Goal: Contribute content: Contribute content

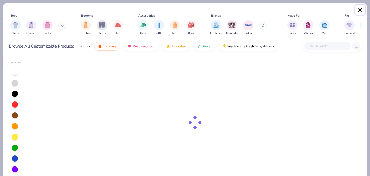
click at [359, 10] on button "Close" at bounding box center [361, 10] width 10 height 10
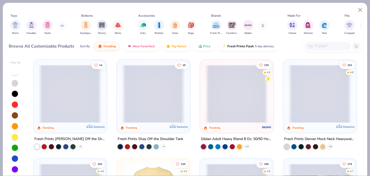
click at [262, 26] on icon at bounding box center [263, 25] width 3 height 3
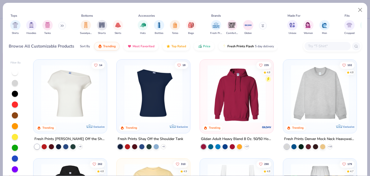
scroll to position [183, 0]
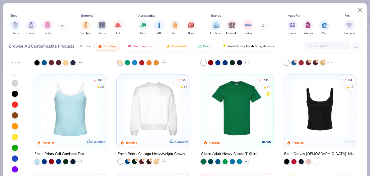
click at [157, 116] on img at bounding box center [153, 108] width 63 height 58
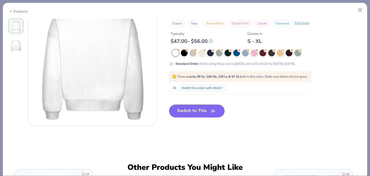
scroll to position [167, 0]
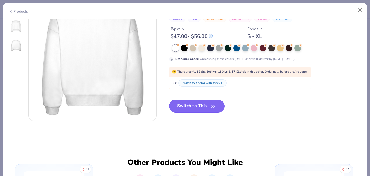
click at [202, 106] on button "Switch to This" at bounding box center [197, 106] width 56 height 13
type textarea "x"
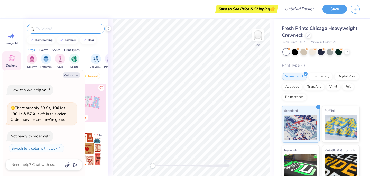
click at [57, 33] on div at bounding box center [66, 29] width 78 height 10
click at [56, 30] on input "text" at bounding box center [68, 28] width 66 height 5
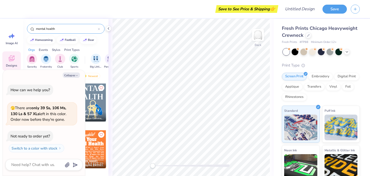
type input "mental health"
click at [77, 76] on icon "button" at bounding box center [76, 75] width 3 height 3
type textarea "x"
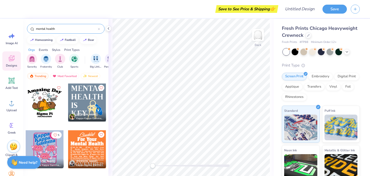
click at [49, 28] on input "mental health" at bounding box center [66, 28] width 62 height 5
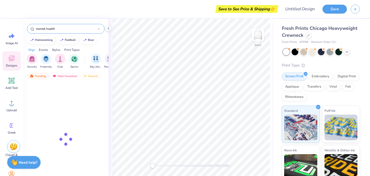
click at [49, 28] on input "mental health" at bounding box center [66, 28] width 62 height 5
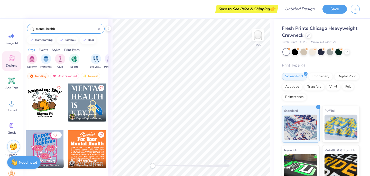
click at [49, 28] on input "mental health" at bounding box center [66, 28] width 62 height 5
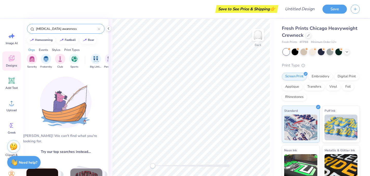
click at [40, 28] on input "cancer awareness" at bounding box center [66, 28] width 62 height 5
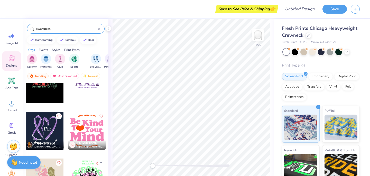
scroll to position [28, 0]
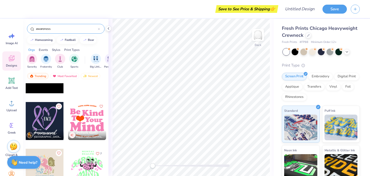
click at [55, 31] on input "awareness" at bounding box center [66, 28] width 62 height 5
type input "mental health"
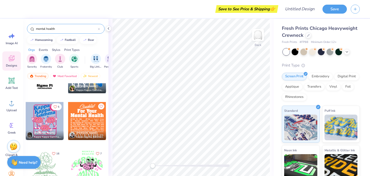
click at [58, 168] on div at bounding box center [45, 168] width 38 height 38
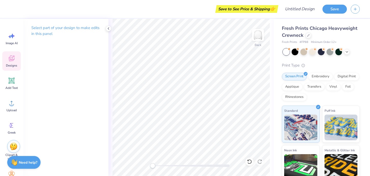
click at [11, 65] on span "Designs" at bounding box center [11, 66] width 11 height 4
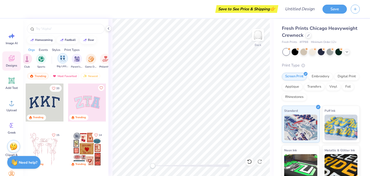
scroll to position [0, 0]
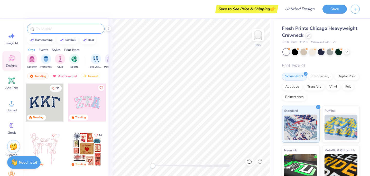
click at [54, 26] on input "text" at bounding box center [68, 28] width 66 height 5
type input "dance"
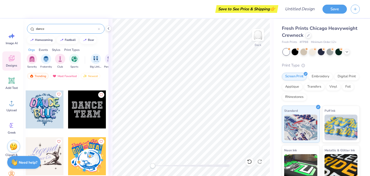
scroll to position [91, 0]
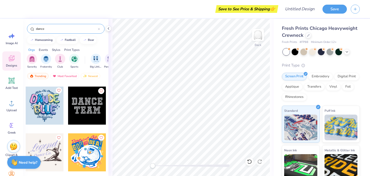
click at [58, 125] on div at bounding box center [44, 109] width 39 height 47
click at [49, 106] on div at bounding box center [45, 106] width 38 height 38
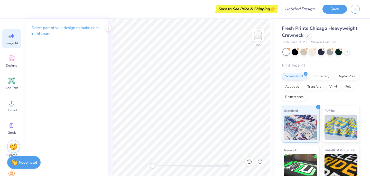
click at [12, 40] on div "Image AI" at bounding box center [11, 38] width 19 height 19
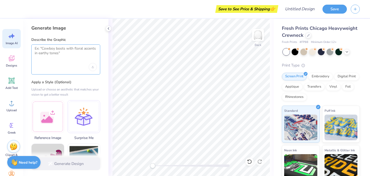
click at [59, 59] on textarea at bounding box center [66, 52] width 62 height 13
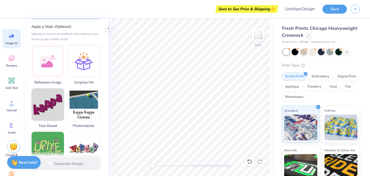
scroll to position [0, 0]
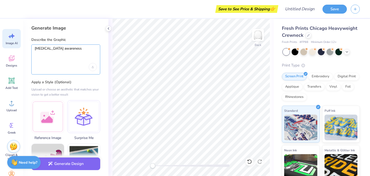
type textarea "childhood cancer awareness"
click at [82, 83] on label "Apply a Style (Optional)" at bounding box center [65, 82] width 69 height 5
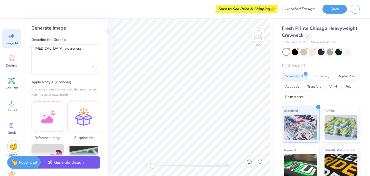
click at [81, 159] on button "Generate Design" at bounding box center [65, 162] width 69 height 13
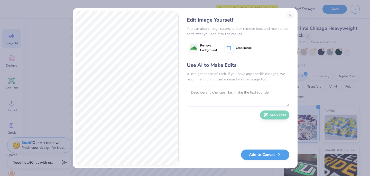
click at [236, 95] on textarea at bounding box center [238, 97] width 103 height 20
click at [193, 99] on textarea "add this text: wolfiethon" at bounding box center [238, 97] width 103 height 20
click at [220, 102] on textarea "add this text: Wolfiethon" at bounding box center [238, 97] width 103 height 20
type textarea "add this text: Wolfiethon 2026"
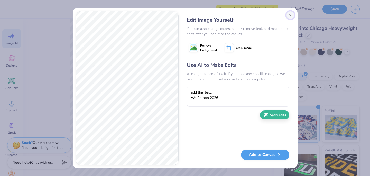
click at [289, 16] on button "Close" at bounding box center [291, 15] width 8 height 8
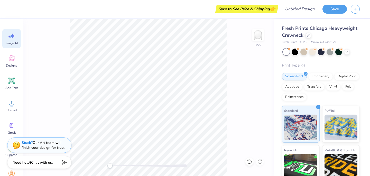
click at [11, 39] on icon at bounding box center [12, 36] width 8 height 8
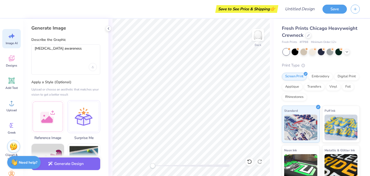
scroll to position [0, 0]
click at [90, 49] on textarea "childhood cancer awareness" at bounding box center [66, 52] width 62 height 13
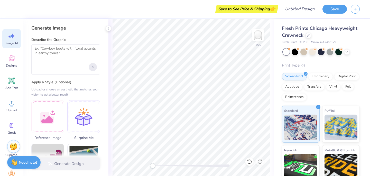
click at [91, 67] on div "Upload image" at bounding box center [93, 67] width 8 height 8
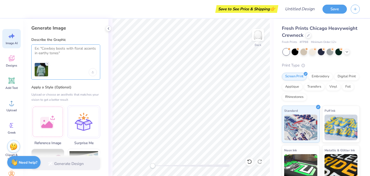
click at [78, 53] on textarea at bounding box center [66, 52] width 62 height 13
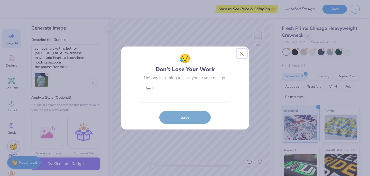
click at [242, 52] on button "Close" at bounding box center [242, 54] width 10 height 10
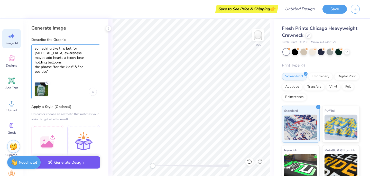
type textarea "something like this but for childhood cancer awareness maybe add hearts a teddy…"
click at [72, 165] on button "Generate Design" at bounding box center [65, 162] width 69 height 13
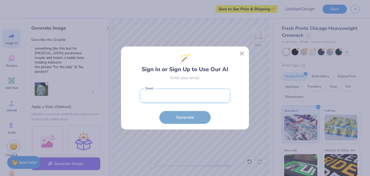
click at [187, 99] on input "email" at bounding box center [185, 96] width 91 height 14
type input "saamia253@gmail.com"
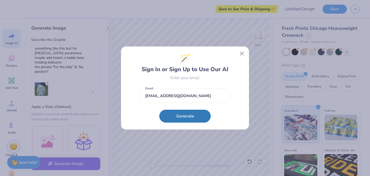
click at [179, 120] on button "Generate" at bounding box center [184, 116] width 51 height 13
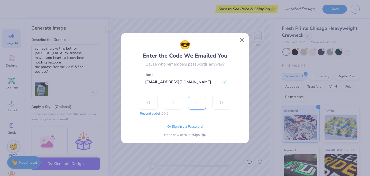
click at [189, 97] on input "text" at bounding box center [197, 103] width 18 height 14
click at [148, 103] on input "text" at bounding box center [149, 103] width 18 height 14
click at [169, 83] on input "saamia253@gmail.com" at bounding box center [185, 82] width 91 height 14
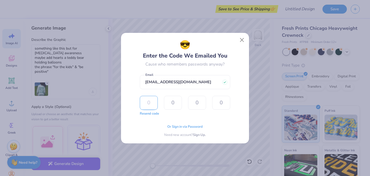
click at [151, 103] on input "text" at bounding box center [149, 103] width 18 height 14
type input "2"
type input "1"
type input "3"
type input "8"
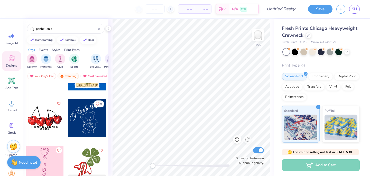
scroll to position [921, 0]
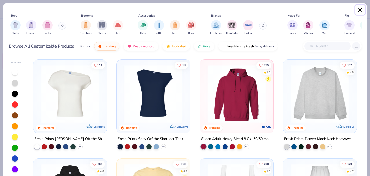
click at [358, 12] on button "Close" at bounding box center [361, 10] width 10 height 10
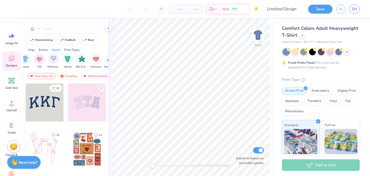
scroll to position [0, 277]
click at [53, 57] on img "filter for Minimalist" at bounding box center [53, 59] width 6 height 6
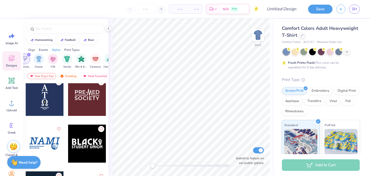
scroll to position [911, 0]
